Goal: Task Accomplishment & Management: Manage account settings

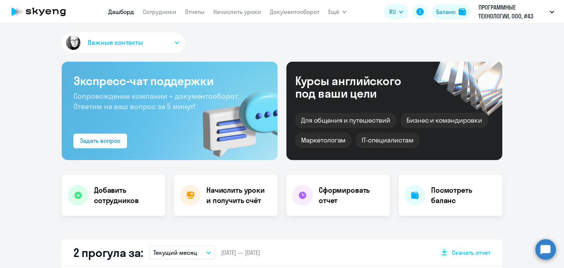
click at [160, 17] on nav "[PERSON_NAME] Отчеты Начислить уроки Документооборот" at bounding box center [213, 11] width 211 height 15
click at [160, 14] on link "Сотрудники" at bounding box center [159, 11] width 33 height 7
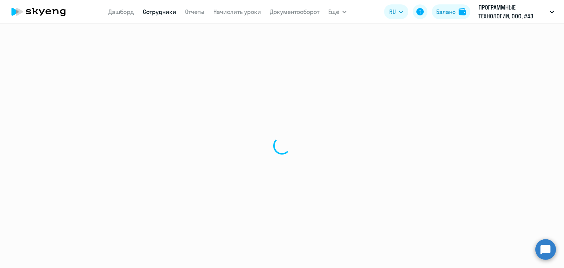
select select "30"
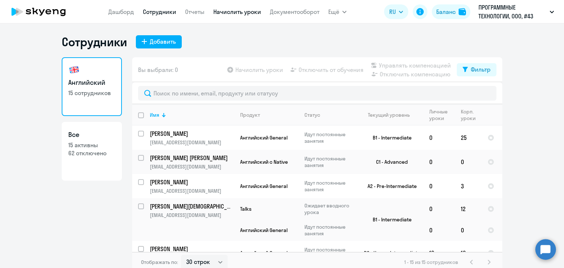
click at [226, 12] on link "Начислить уроки" at bounding box center [237, 11] width 48 height 7
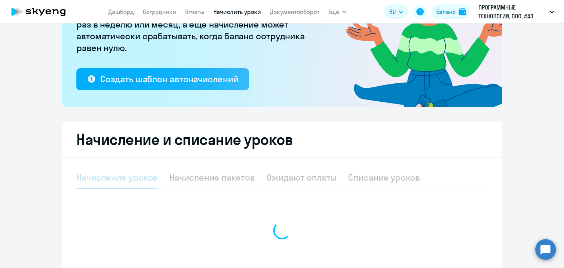
scroll to position [147, 0]
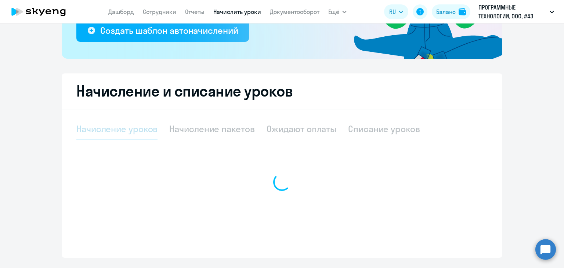
select select "10"
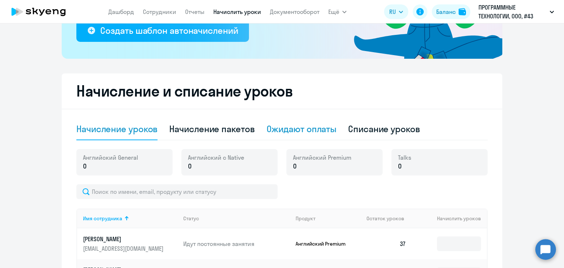
click at [315, 129] on div "Ожидают оплаты" at bounding box center [301, 129] width 70 height 12
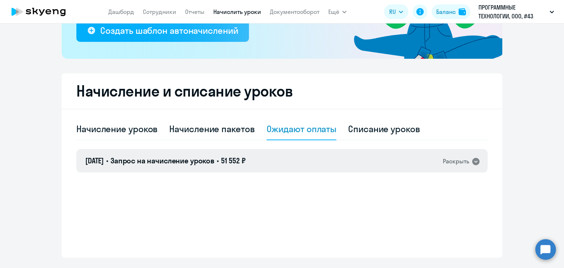
click at [259, 159] on div "[DATE] • Запрос на начисление уроков • 51 552 ₽ Раскрыть" at bounding box center [281, 160] width 411 height 23
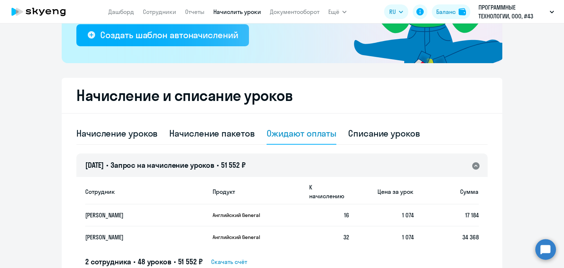
scroll to position [182, 0]
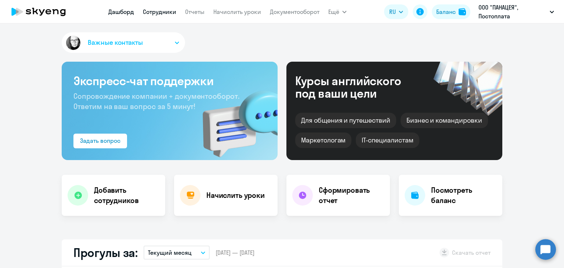
click at [170, 11] on link "Сотрудники" at bounding box center [159, 11] width 33 height 7
select select "30"
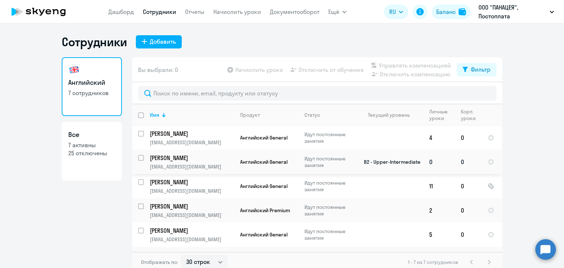
scroll to position [37, 0]
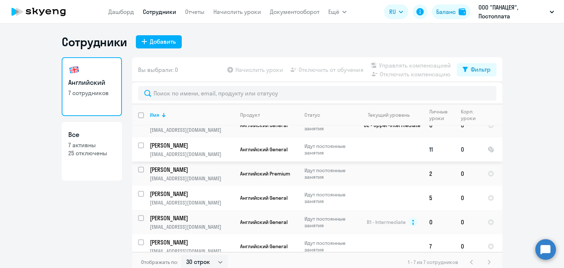
click at [138, 145] on input "select row 40557919" at bounding box center [145, 149] width 15 height 15
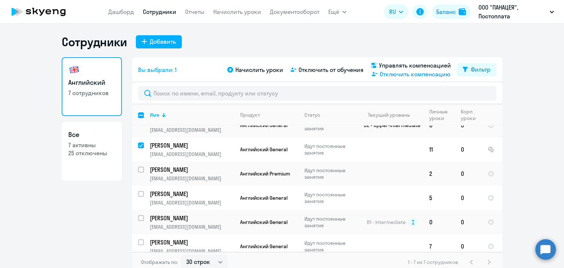
click at [391, 75] on span "Отключить компенсацию" at bounding box center [414, 74] width 71 height 9
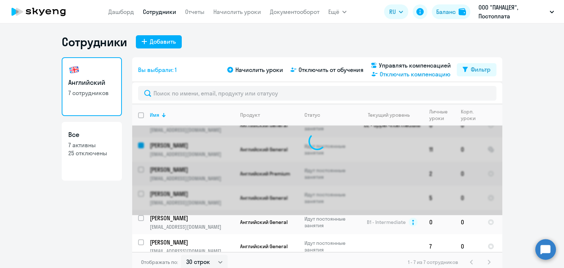
checkbox input "false"
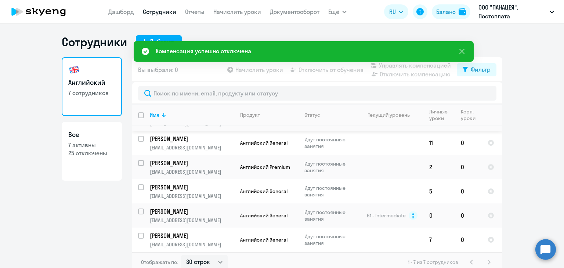
scroll to position [0, 0]
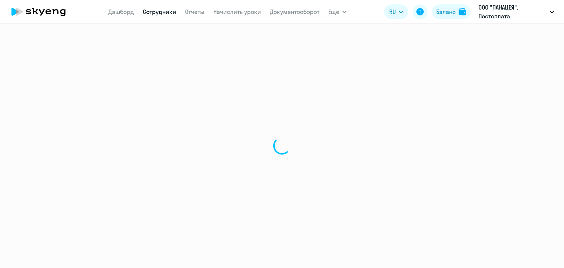
select select "30"
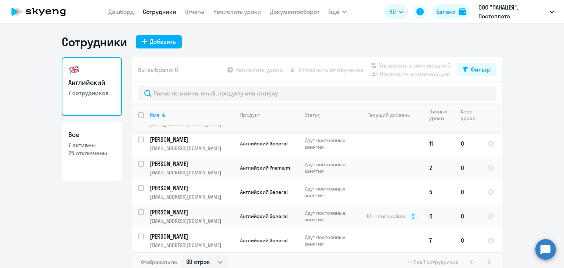
scroll to position [44, 0]
